Goal: Information Seeking & Learning: Find specific page/section

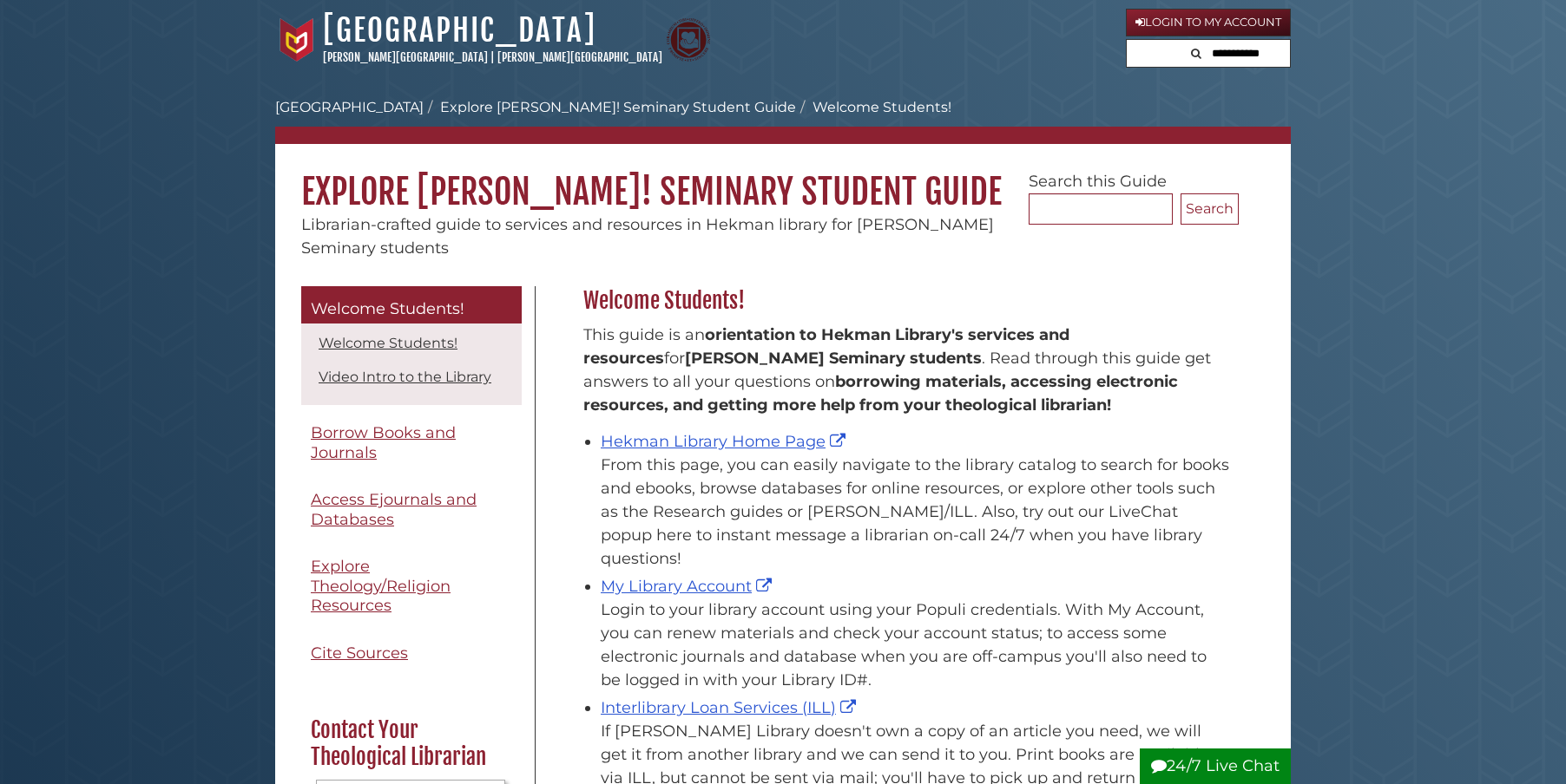
scroll to position [255, 663]
click at [651, 451] on div "Hekman Library Home Page From this page, you can easily navigate to the library…" at bounding box center [914, 500] width 629 height 140
click at [662, 444] on link "Hekman Library Home Page" at bounding box center [724, 442] width 249 height 20
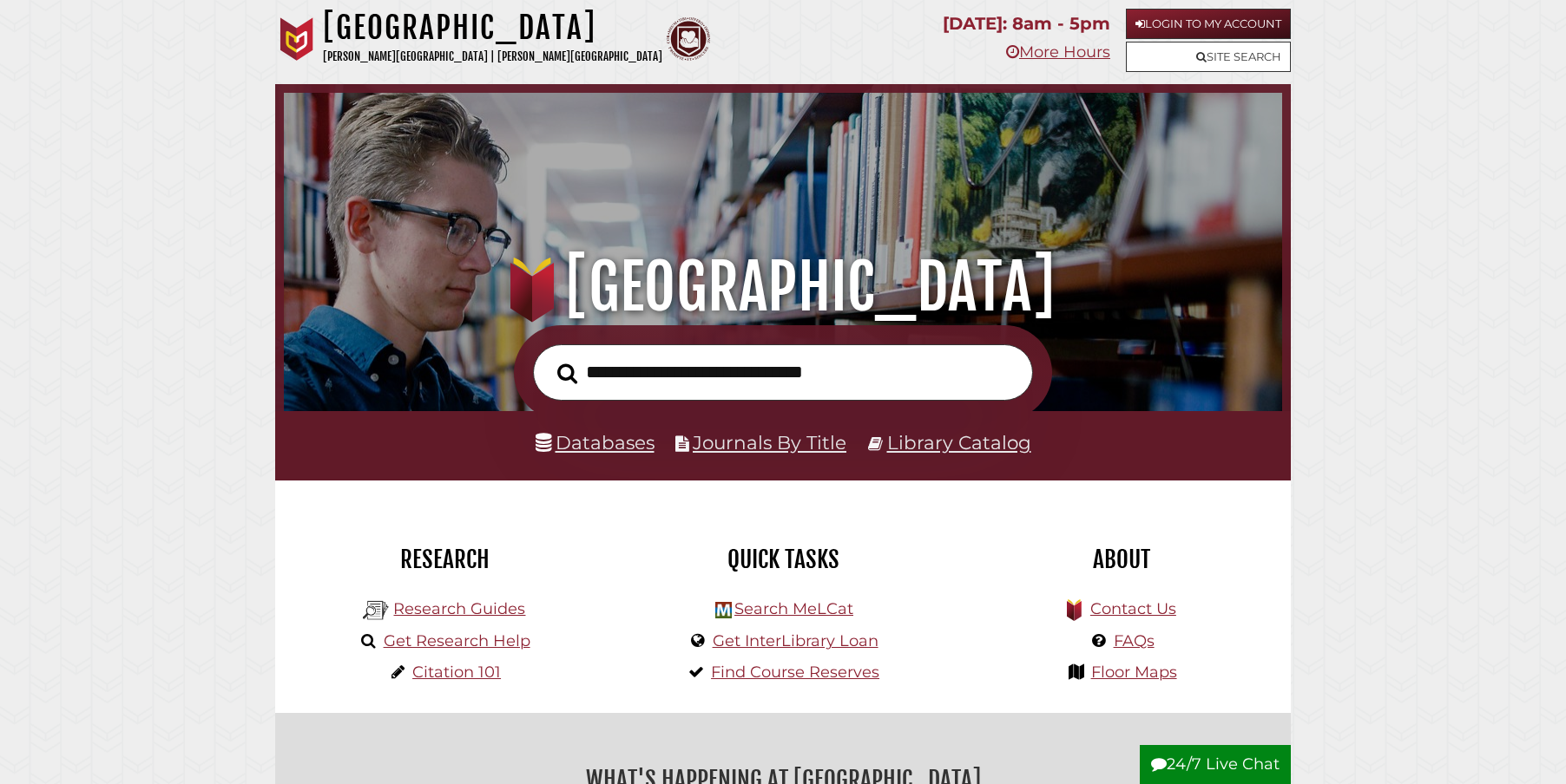
scroll to position [330, 989]
click at [632, 451] on link "Databases" at bounding box center [595, 442] width 119 height 22
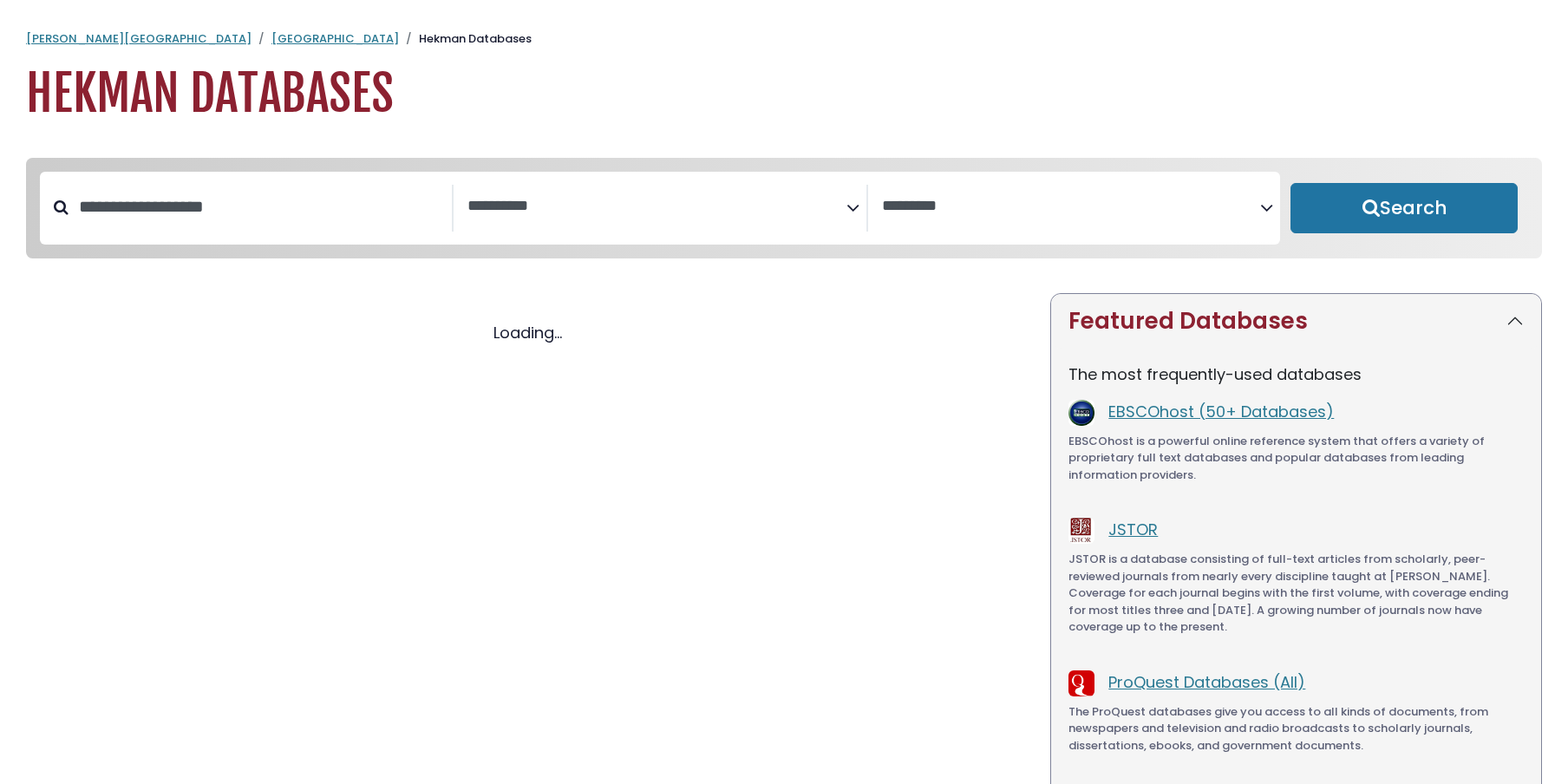
select select "Database Subject Filter"
select select "Database Vendors Filter"
select select "Database Subject Filter"
select select "Database Vendors Filter"
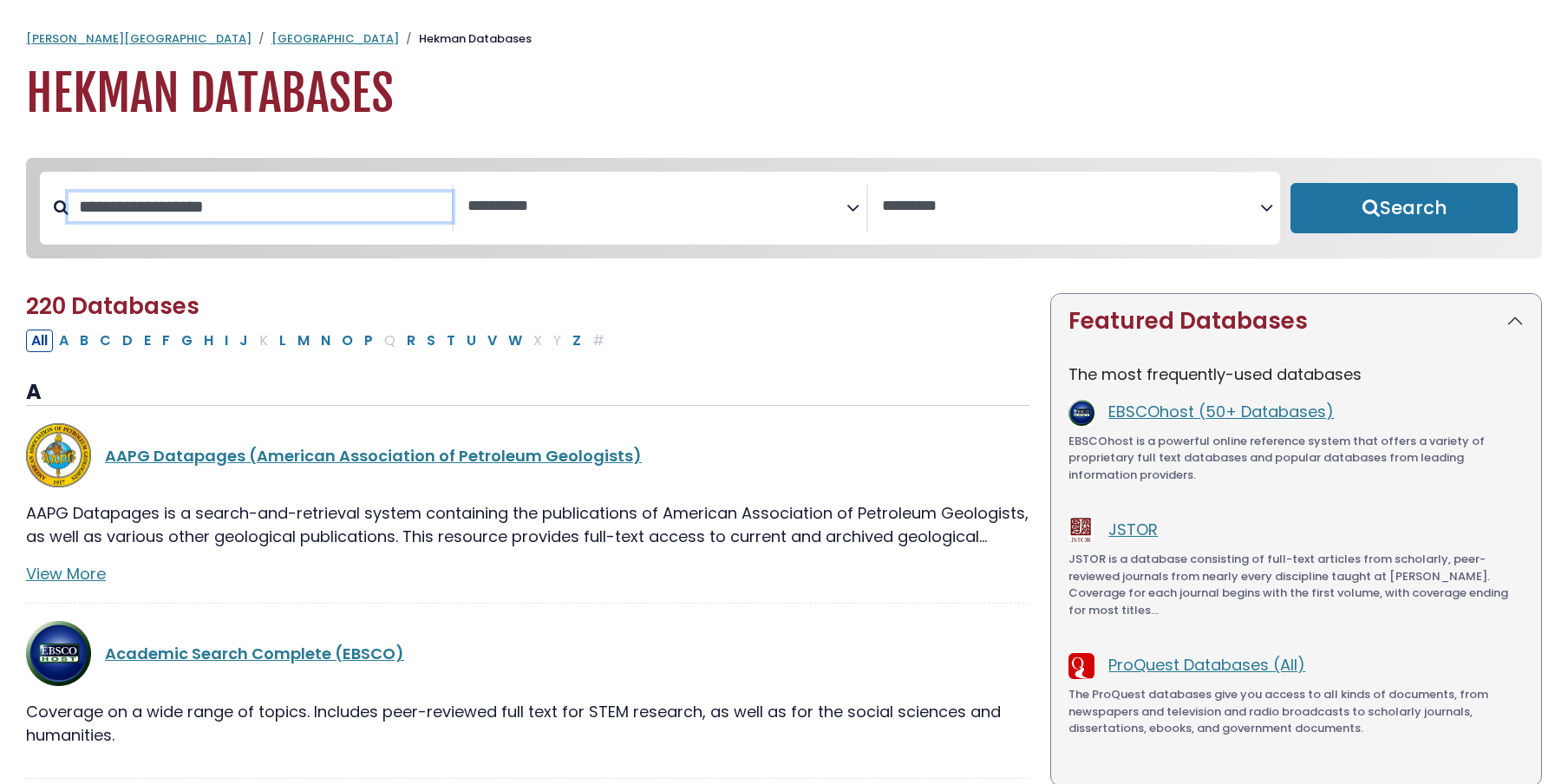
click at [183, 213] on input "Search database by title or keyword" at bounding box center [259, 206] width 383 height 28
type input "****"
click at [1404, 209] on button "Search" at bounding box center [1403, 209] width 227 height 51
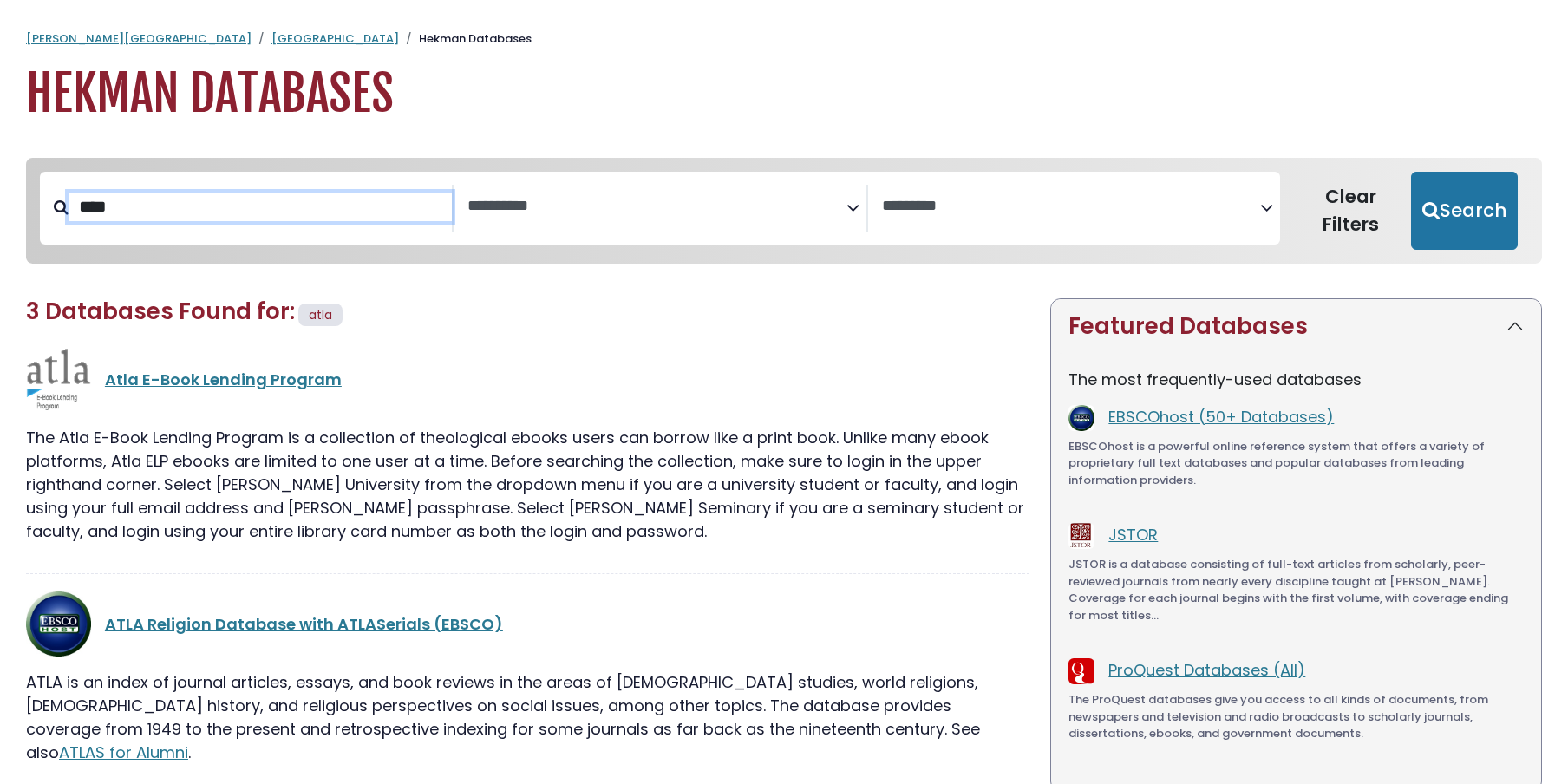
select select "Database Subject Filter"
select select "Database Vendors Filter"
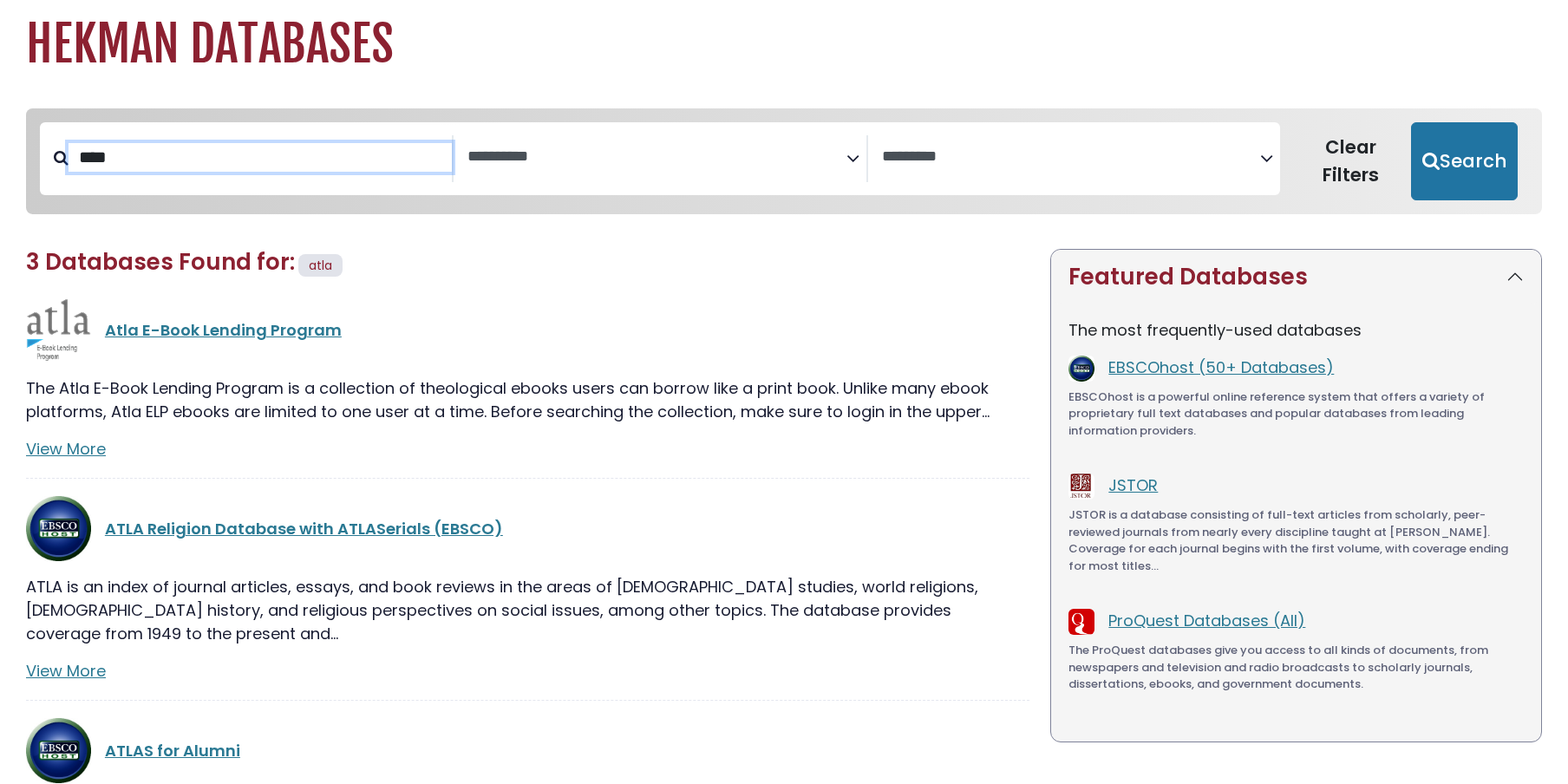
scroll to position [62, 0]
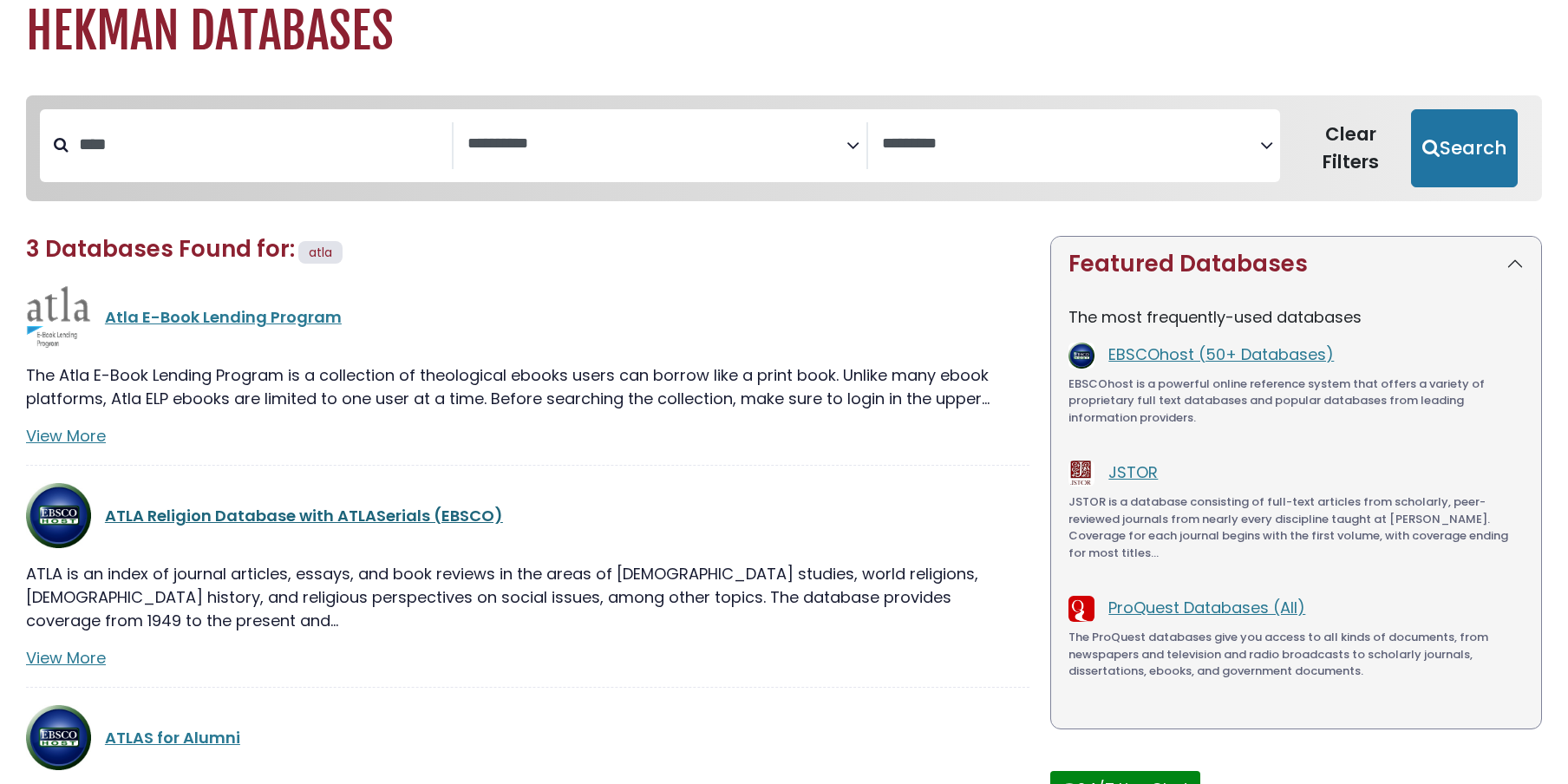
click at [236, 520] on link "ATLA Religion Database with ATLASerials (EBSCO)" at bounding box center [304, 516] width 398 height 21
